Goal: Task Accomplishment & Management: Use online tool/utility

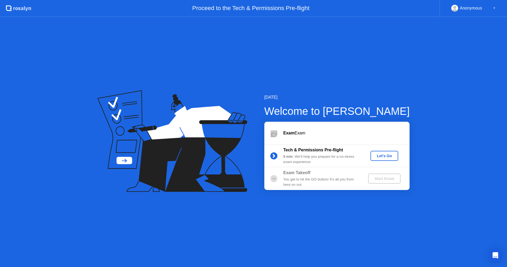
click at [385, 156] on div "Let's Go" at bounding box center [385, 156] width 24 height 4
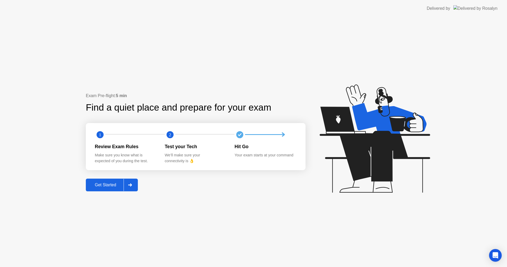
click at [112, 187] on div "Get Started" at bounding box center [105, 184] width 36 height 5
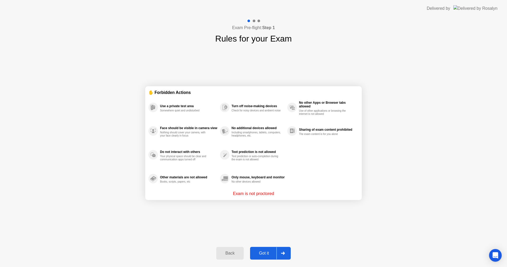
click at [267, 253] on div "Got it" at bounding box center [264, 252] width 25 height 5
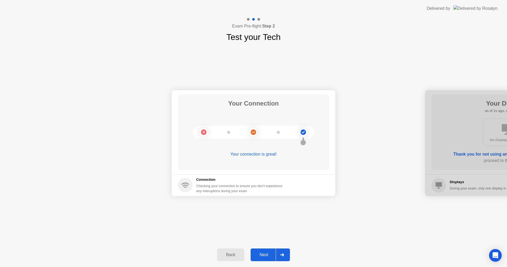
click at [282, 254] on icon at bounding box center [282, 254] width 4 height 3
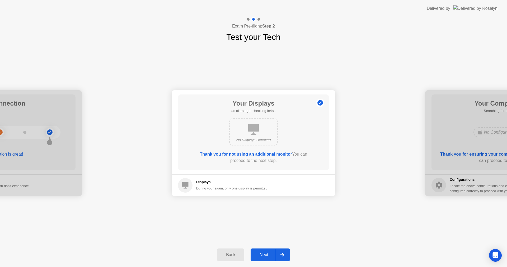
click at [282, 254] on icon at bounding box center [282, 254] width 4 height 3
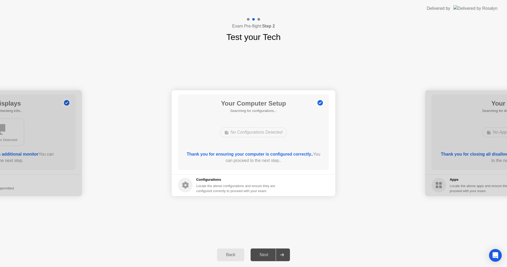
click at [282, 254] on icon at bounding box center [282, 254] width 4 height 3
click at [267, 253] on div "Next" at bounding box center [264, 254] width 24 height 5
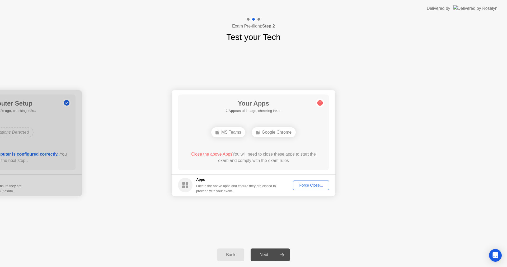
click at [306, 185] on div "Force Close..." at bounding box center [311, 185] width 32 height 4
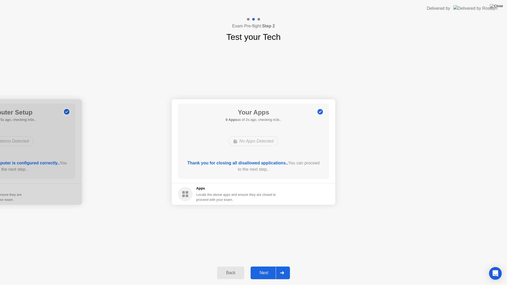
click at [272, 266] on div "Next" at bounding box center [264, 273] width 24 height 5
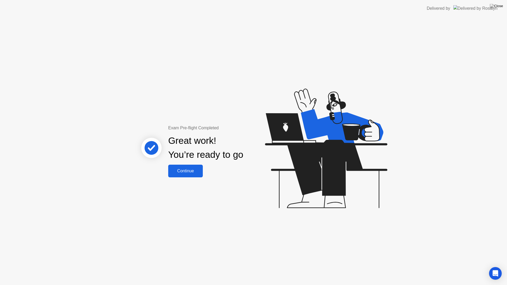
click at [160, 172] on div "Exam Pre-flight Completed Great work! You’re ready to go Continue" at bounding box center [206, 151] width 143 height 53
click at [179, 173] on div "Continue" at bounding box center [185, 171] width 31 height 5
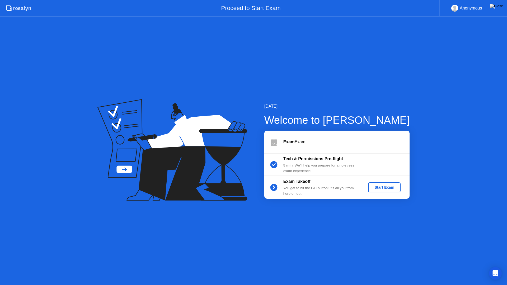
click at [382, 189] on div "Start Exam" at bounding box center [384, 187] width 28 height 4
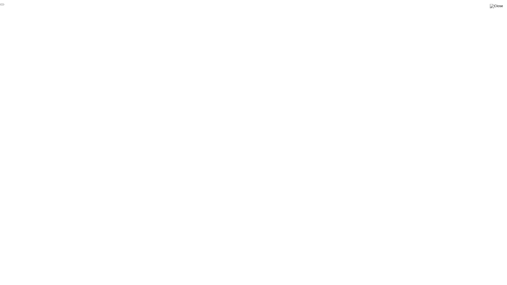
click div "End Proctoring Session"
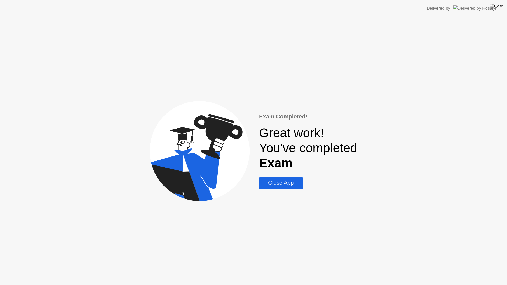
click at [286, 185] on div "Close App" at bounding box center [281, 183] width 40 height 7
